Goal: Obtain resource: Download file/media

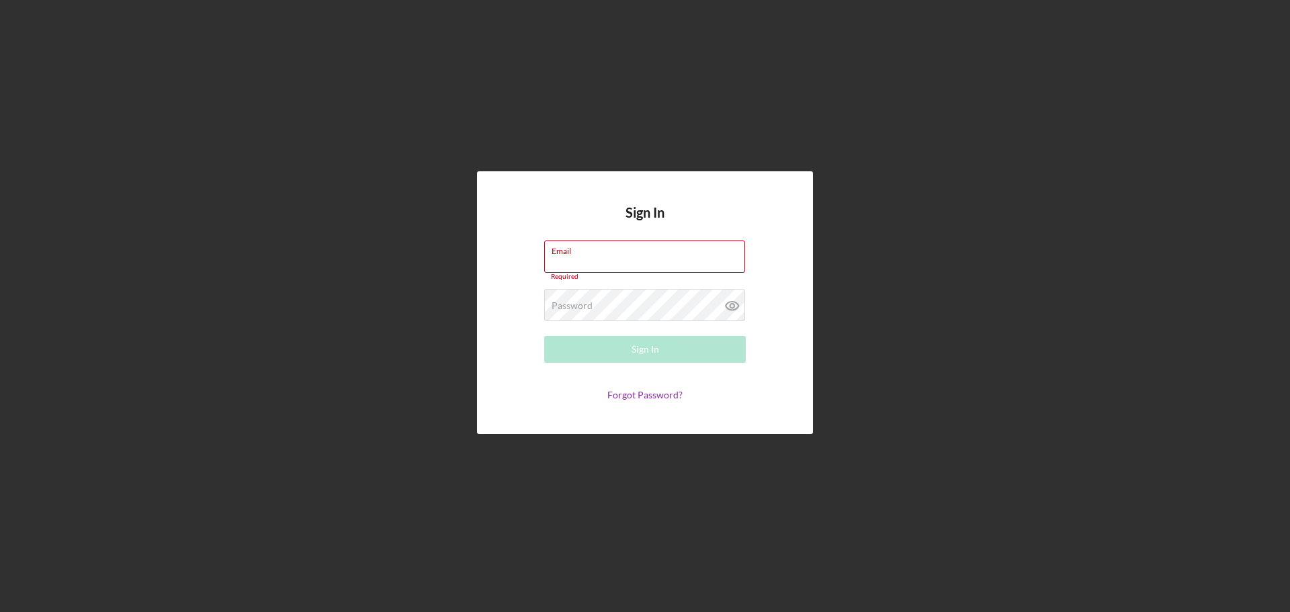
type input "[EMAIL_ADDRESS][DOMAIN_NAME]"
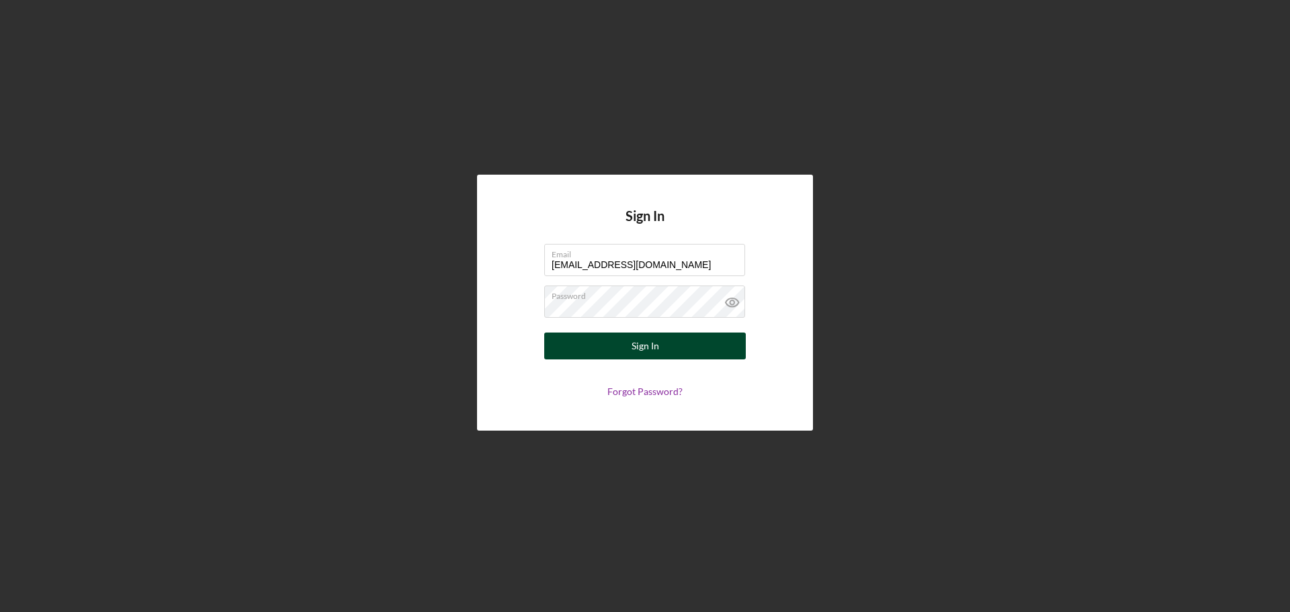
click at [685, 345] on button "Sign In" at bounding box center [645, 346] width 202 height 27
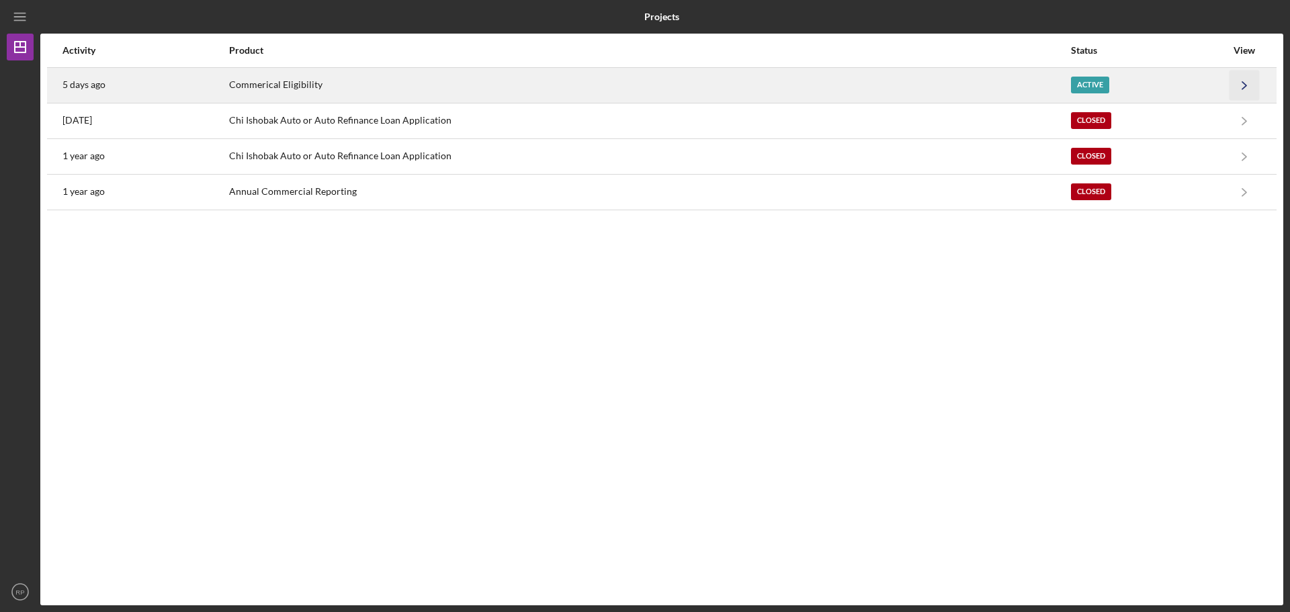
click at [1243, 86] on icon "Icon/Navigate" at bounding box center [1245, 85] width 30 height 30
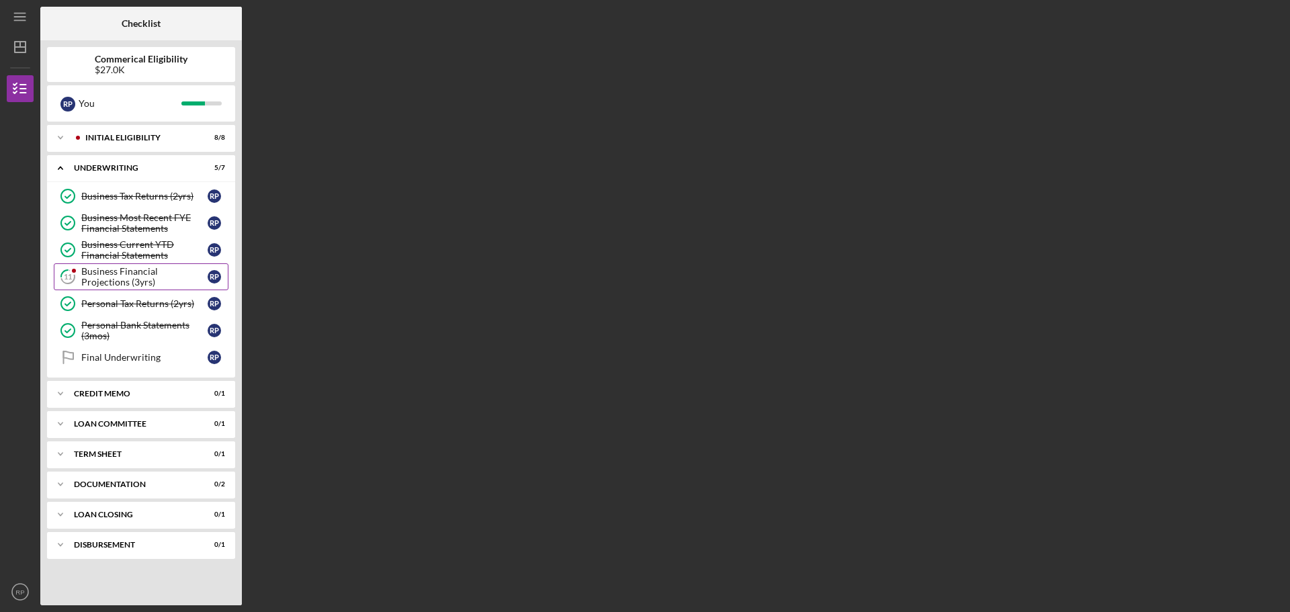
click at [155, 274] on div "Business Financial Projections (3yrs)" at bounding box center [144, 277] width 126 height 22
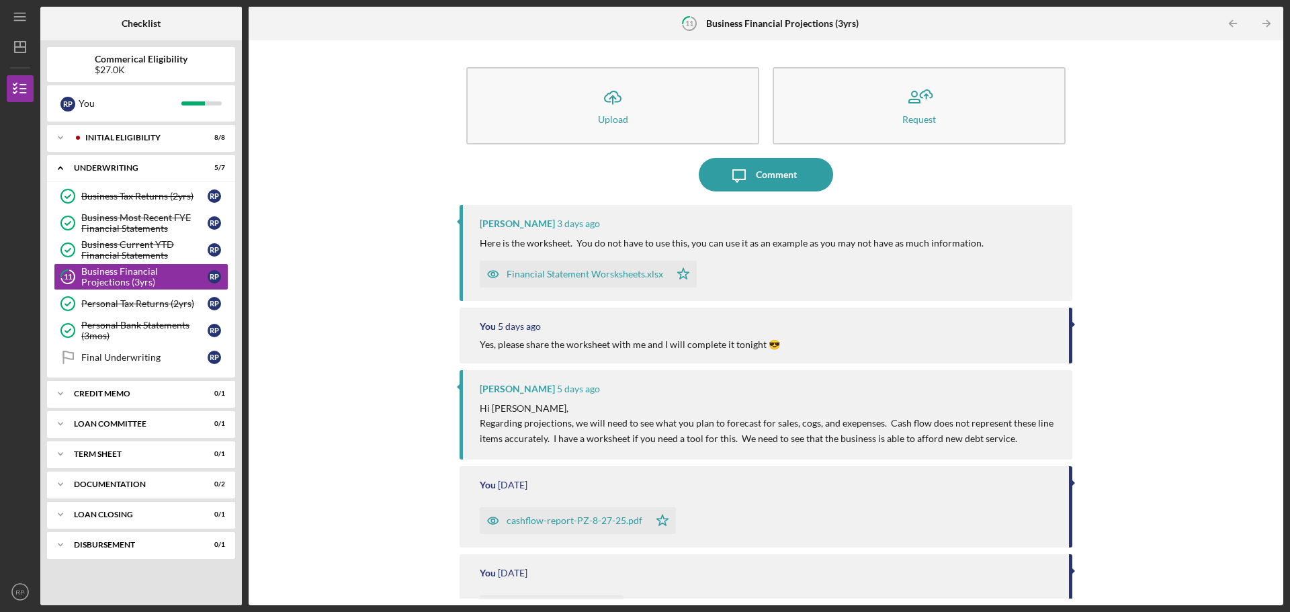
click at [650, 272] on div "Financial Statement Worsksheets.xlsx" at bounding box center [585, 274] width 157 height 11
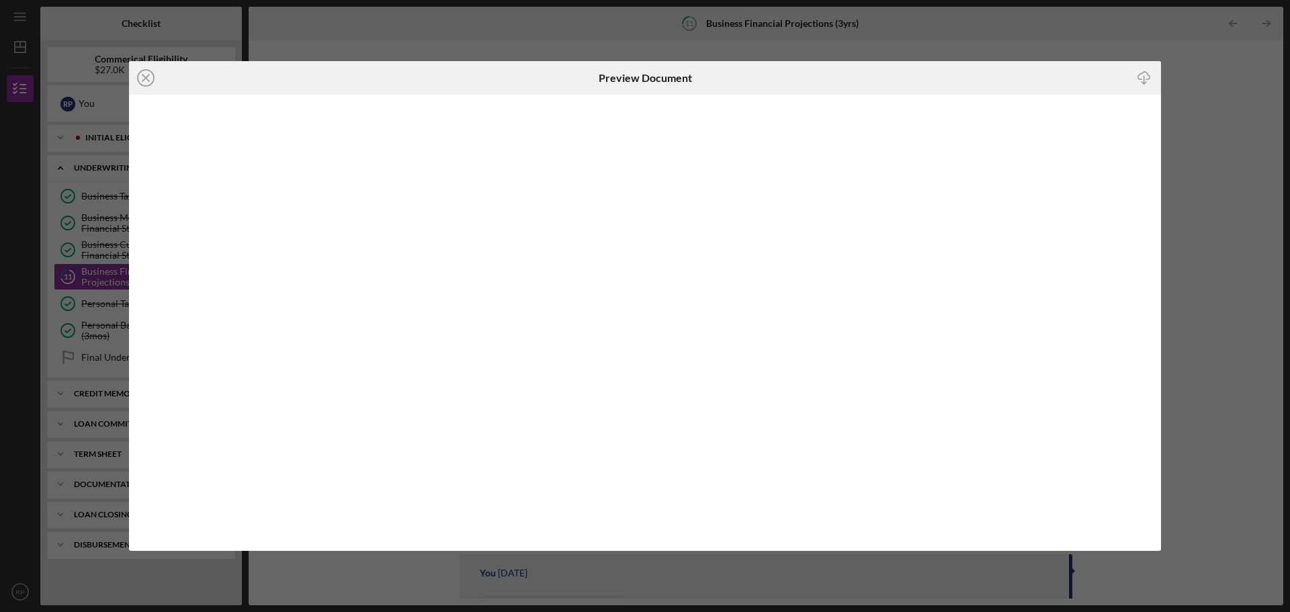
click at [1147, 76] on icon "Icon/Download" at bounding box center [1145, 78] width 30 height 30
